Goal: Transaction & Acquisition: Purchase product/service

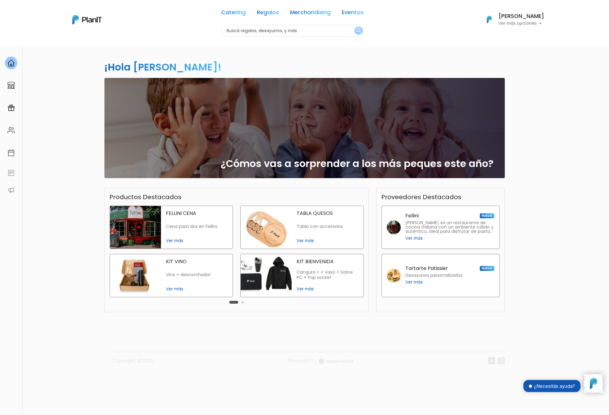
click at [74, 61] on div "¡Hola Dinora! slide 1 of 1 ¿Cómos vas a sorprender a los más peques este año? P…" at bounding box center [304, 210] width 609 height 328
click at [238, 12] on link "Catering" at bounding box center [234, 13] width 24 height 7
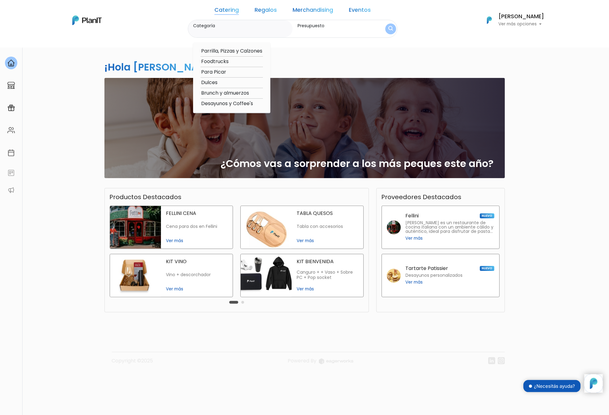
click at [235, 25] on label "Categoría" at bounding box center [241, 26] width 97 height 6
click at [235, 29] on input "Categoría" at bounding box center [241, 32] width 97 height 6
click at [241, 104] on option "Desayunos y Coffee's" at bounding box center [232, 104] width 62 height 8
type input "Desayunos y Coffee's"
type input "$0 - $1000"
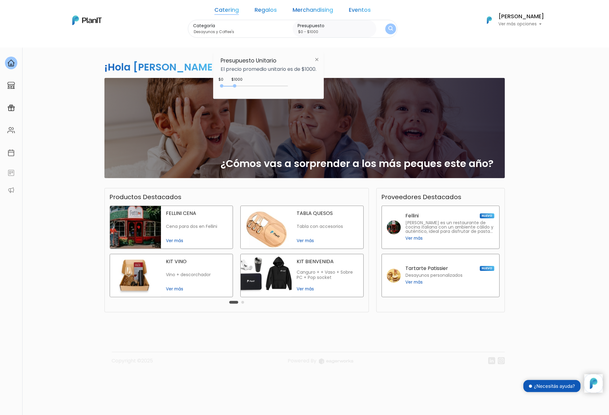
click at [237, 11] on link "Catering" at bounding box center [227, 10] width 24 height 7
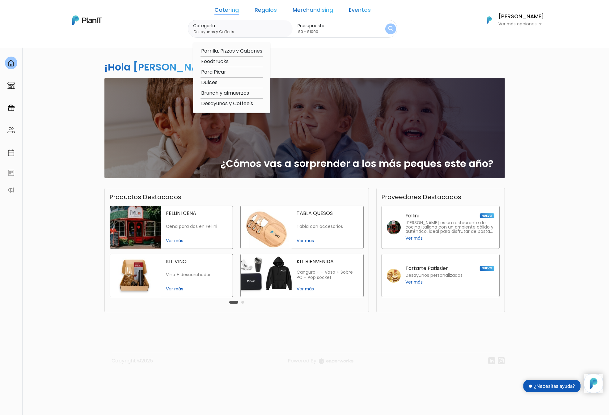
click at [242, 91] on option "Brunch y almuerzos" at bounding box center [232, 93] width 62 height 8
type input "Brunch y almuerzos"
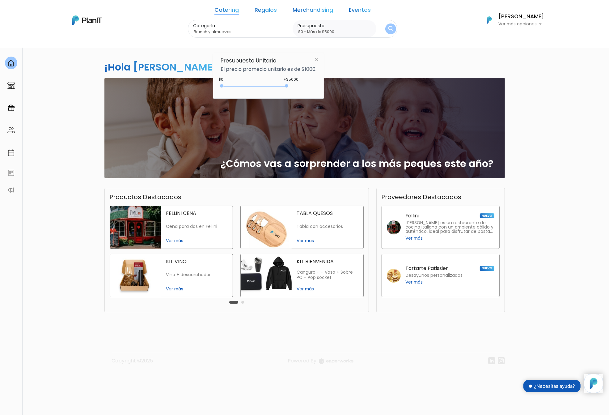
type input "$0 - Más de $5000"
drag, startPoint x: 234, startPoint y: 85, endPoint x: 314, endPoint y: 85, distance: 80.1
click at [314, 85] on div "+$5000 $0 0 : 5000 0 5000 0,5000" at bounding box center [269, 87] width 96 height 12
click at [384, 25] on button "submit" at bounding box center [391, 29] width 14 height 14
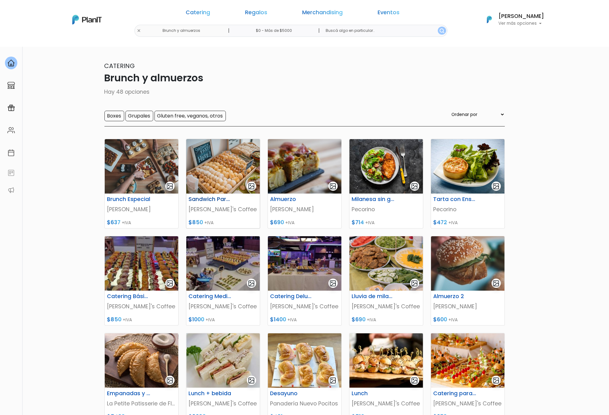
click at [211, 175] on img at bounding box center [223, 166] width 74 height 54
click at [459, 177] on img at bounding box center [468, 166] width 74 height 54
click at [473, 264] on img at bounding box center [468, 263] width 74 height 54
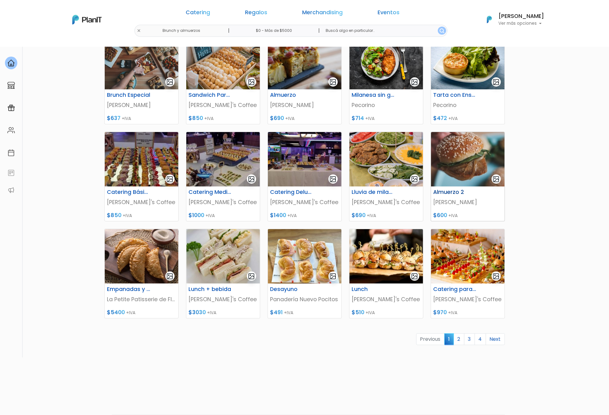
scroll to position [116, 0]
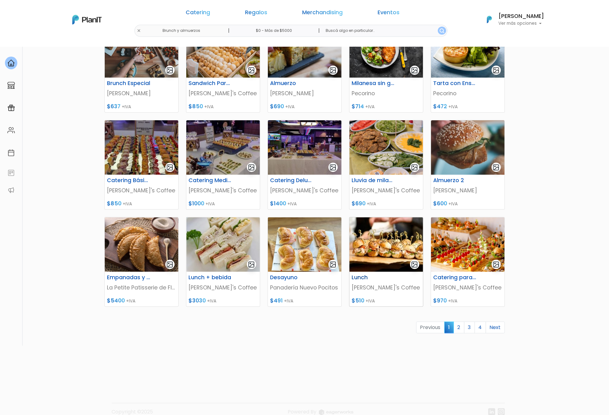
click at [397, 257] on img at bounding box center [387, 244] width 74 height 54
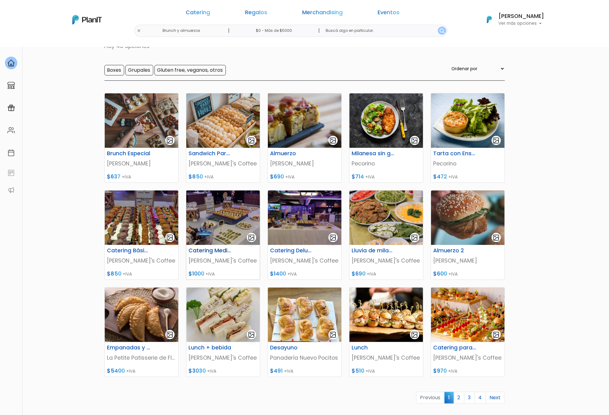
scroll to position [39, 0]
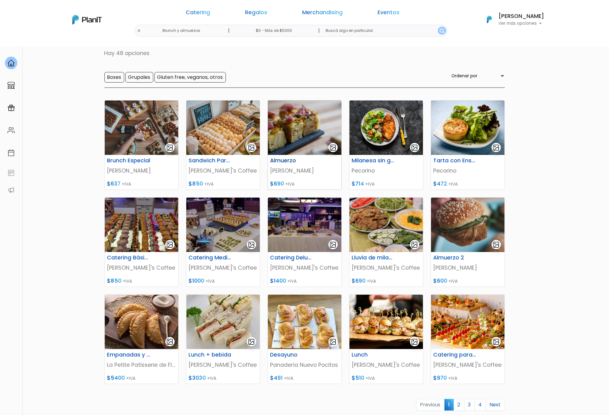
click at [301, 133] on img at bounding box center [305, 127] width 74 height 54
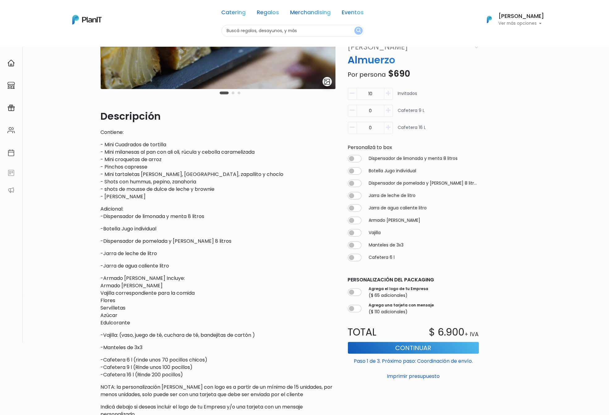
scroll to position [116, 0]
